Goal: Task Accomplishment & Management: Complete application form

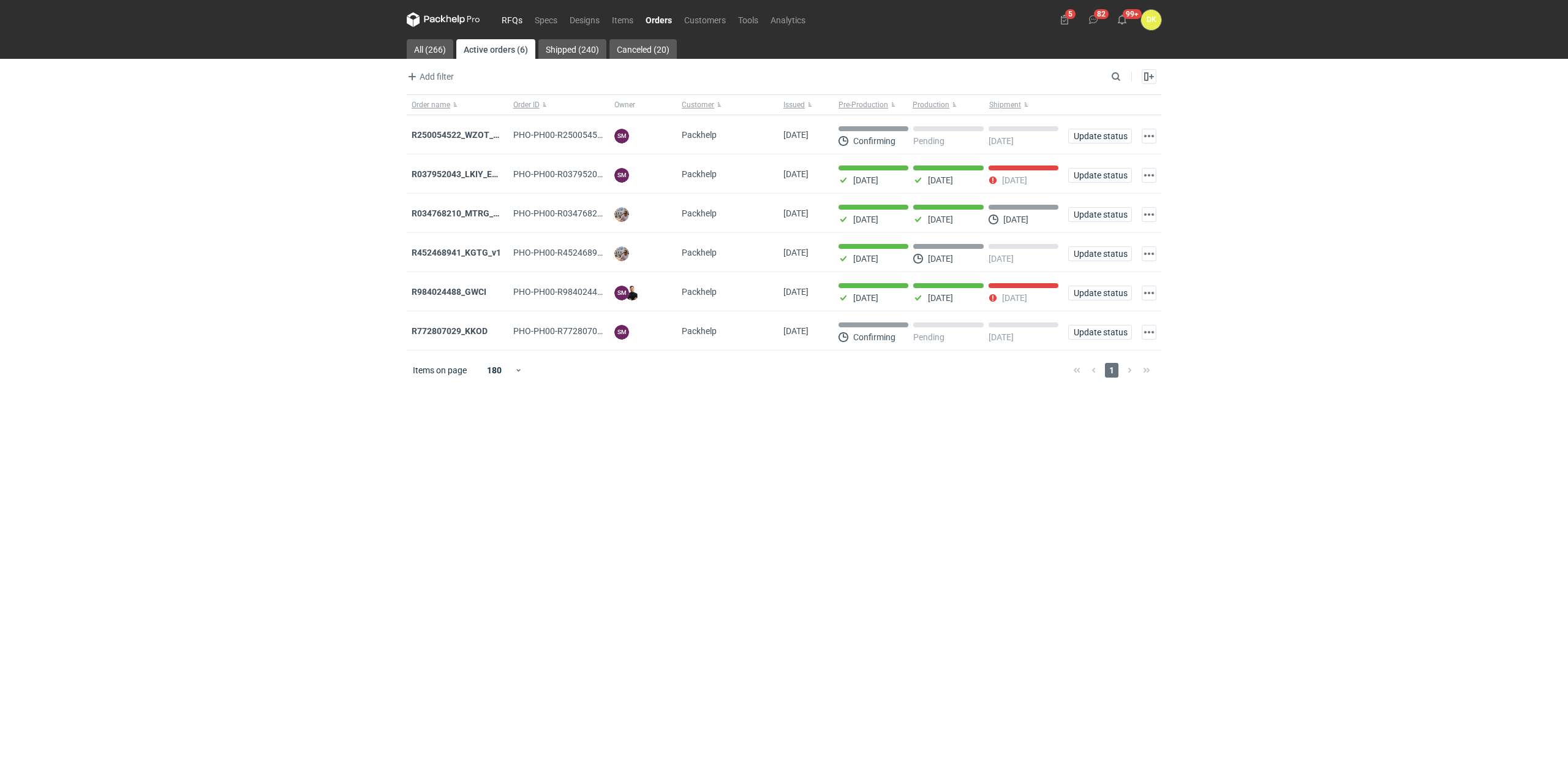
click at [514, 17] on link "RFQs" at bounding box center [512, 19] width 33 height 14
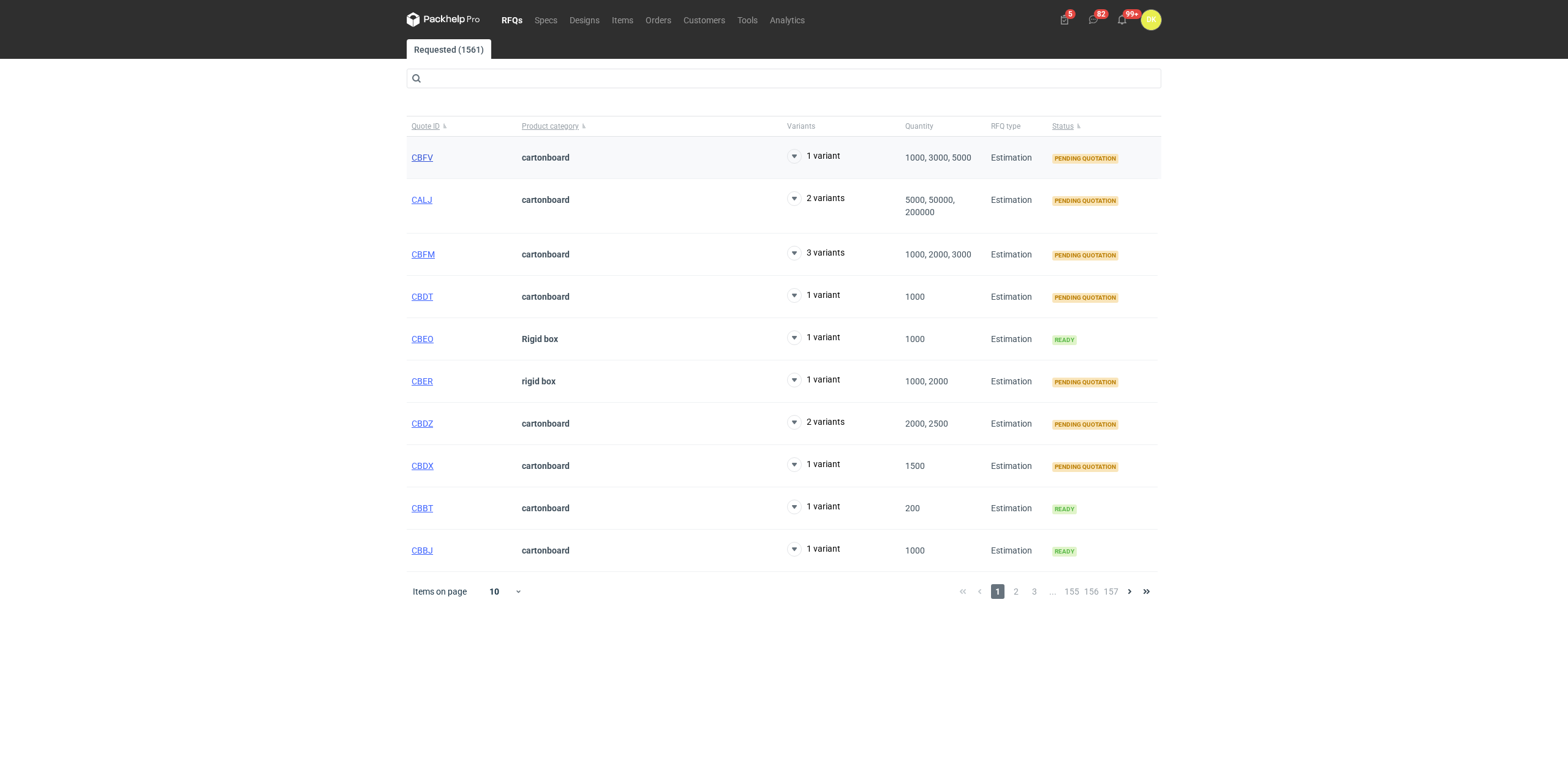
click at [425, 156] on span "CBFV" at bounding box center [422, 157] width 22 height 10
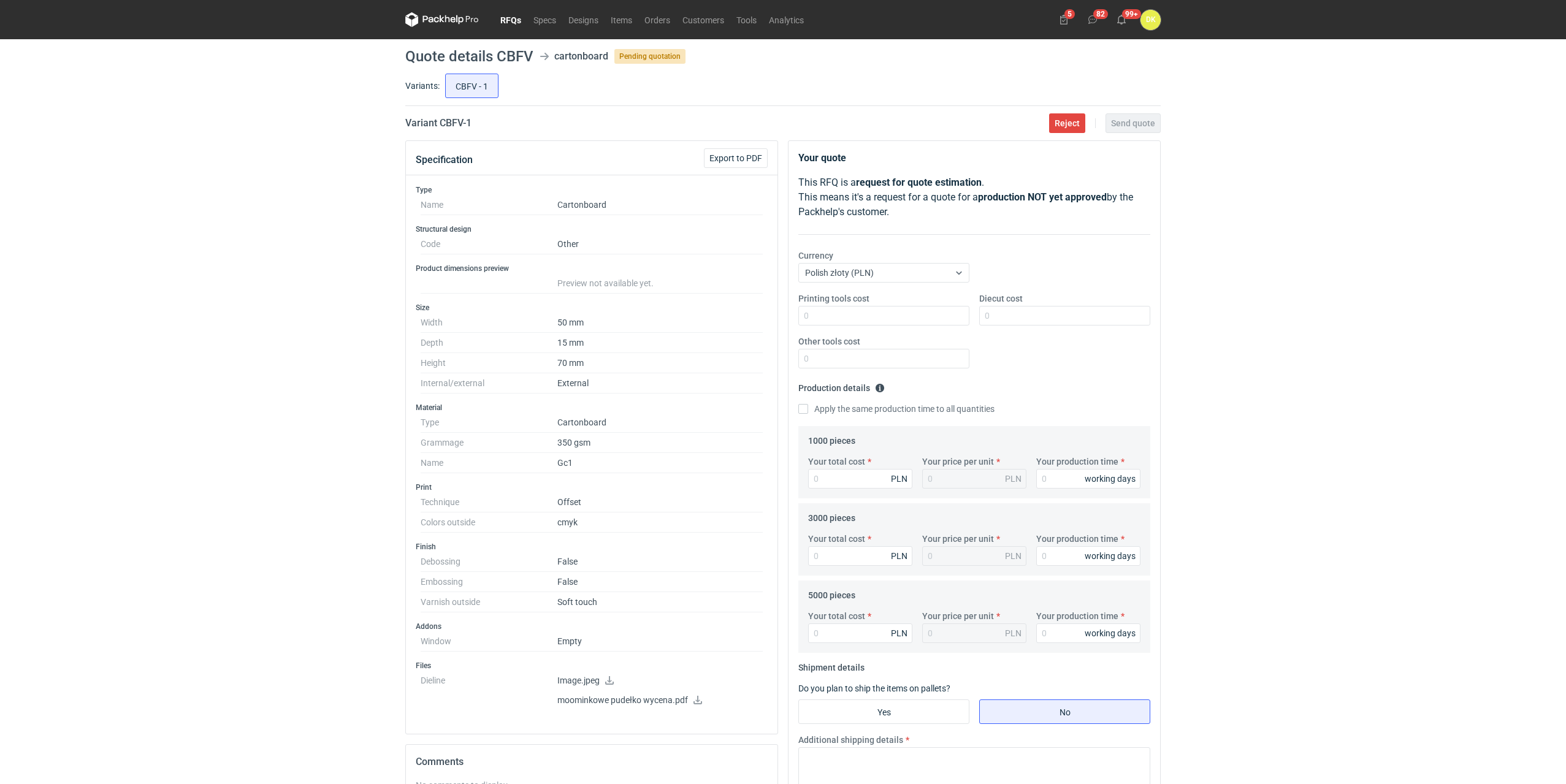
click at [516, 22] on link "RFQs" at bounding box center [511, 19] width 33 height 14
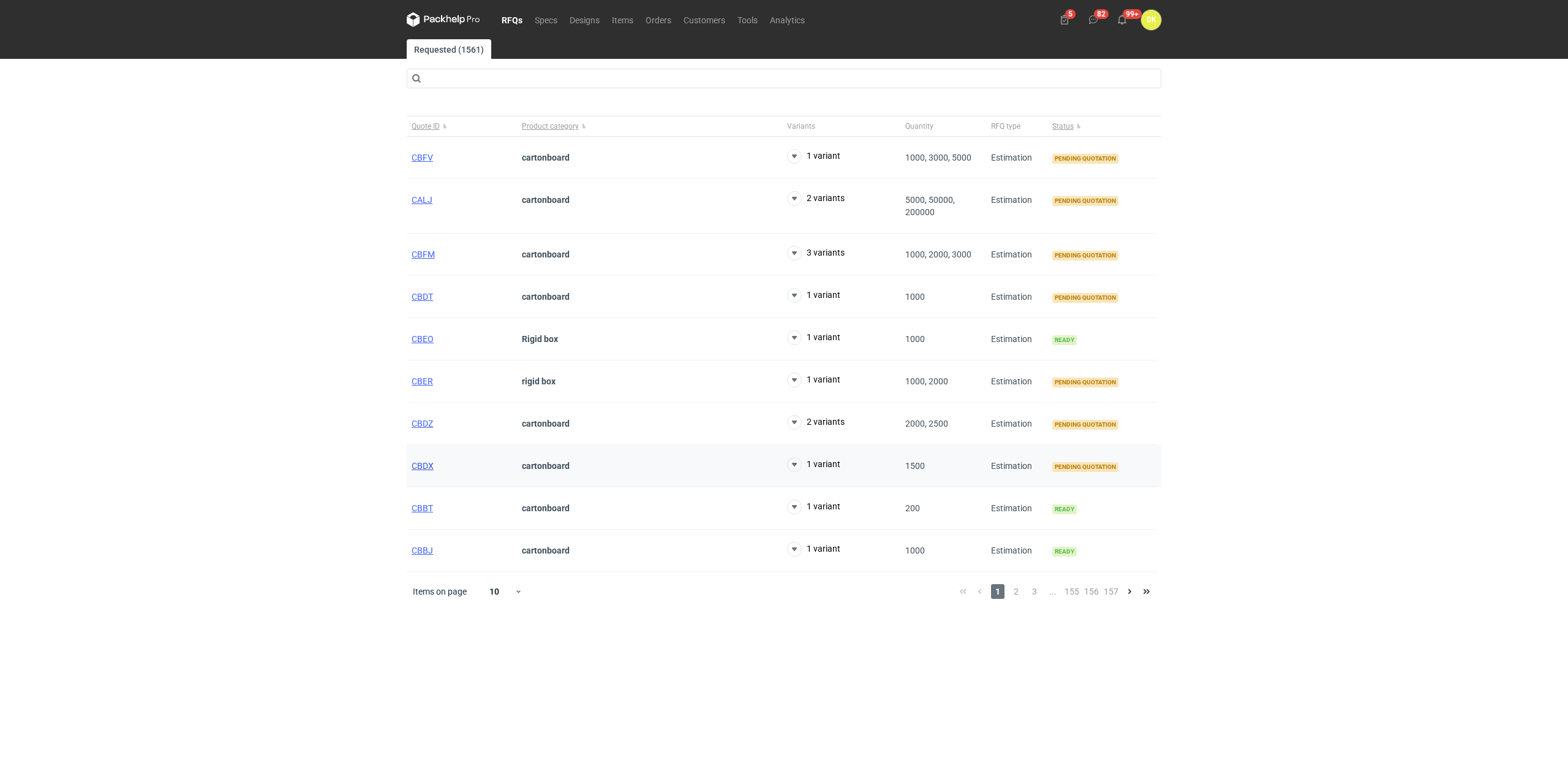
click at [430, 463] on span "CBDX" at bounding box center [422, 466] width 22 height 10
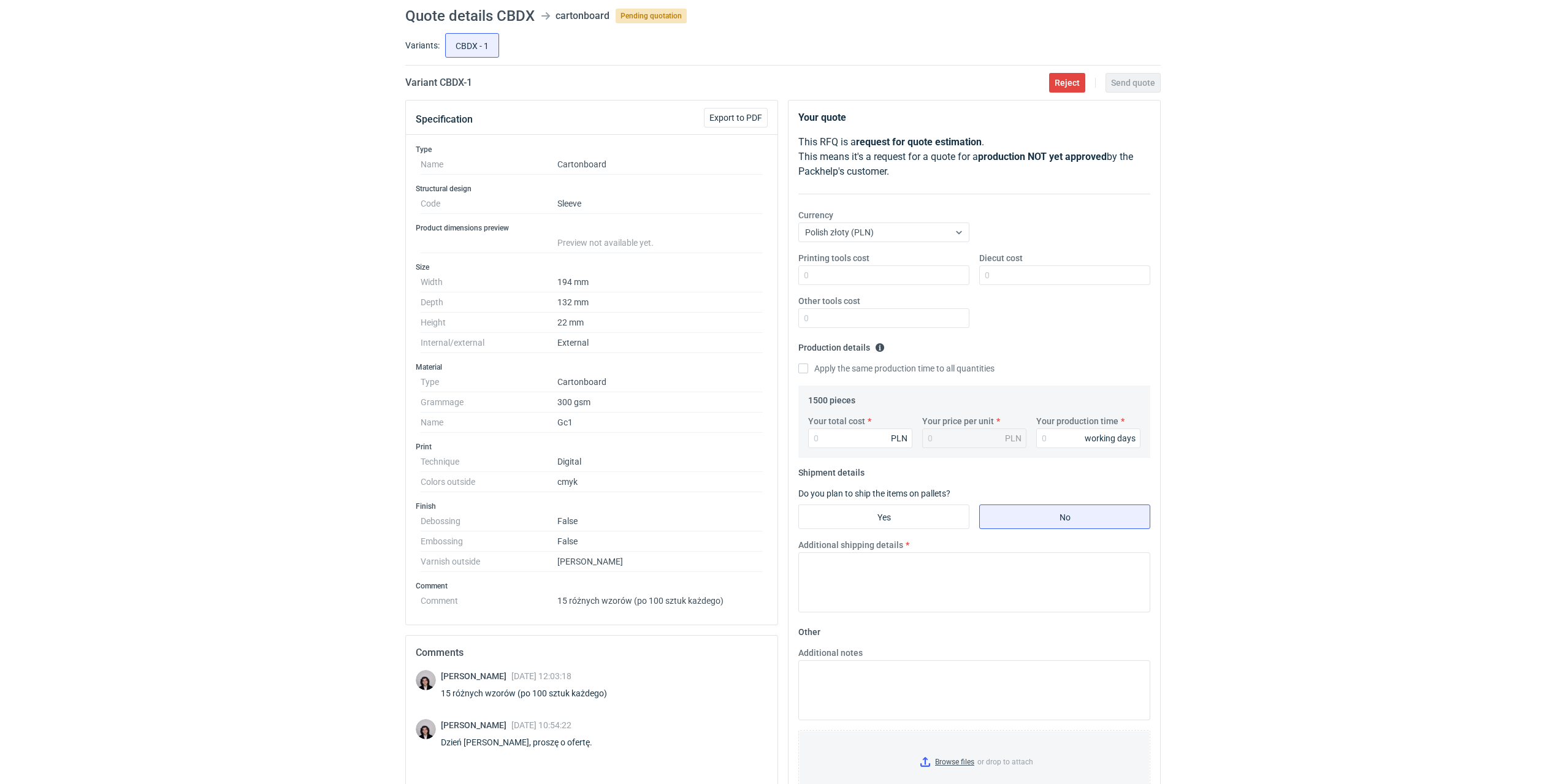
scroll to position [123, 0]
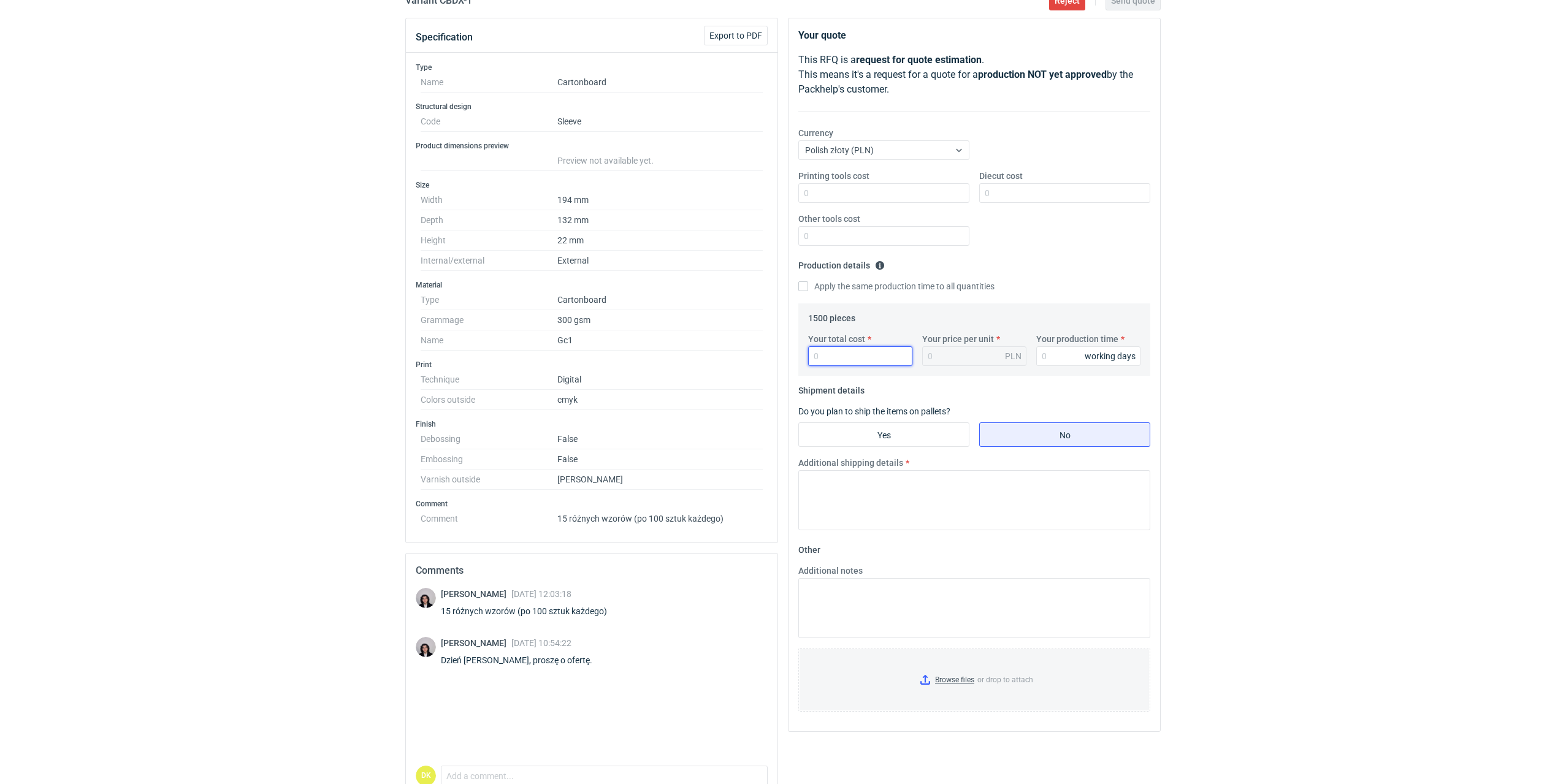
click at [861, 362] on input "Your total cost" at bounding box center [860, 356] width 104 height 19
type input "1410"
type input "0.94"
type input "1410"
click at [1055, 354] on input "Your production time" at bounding box center [1089, 356] width 104 height 19
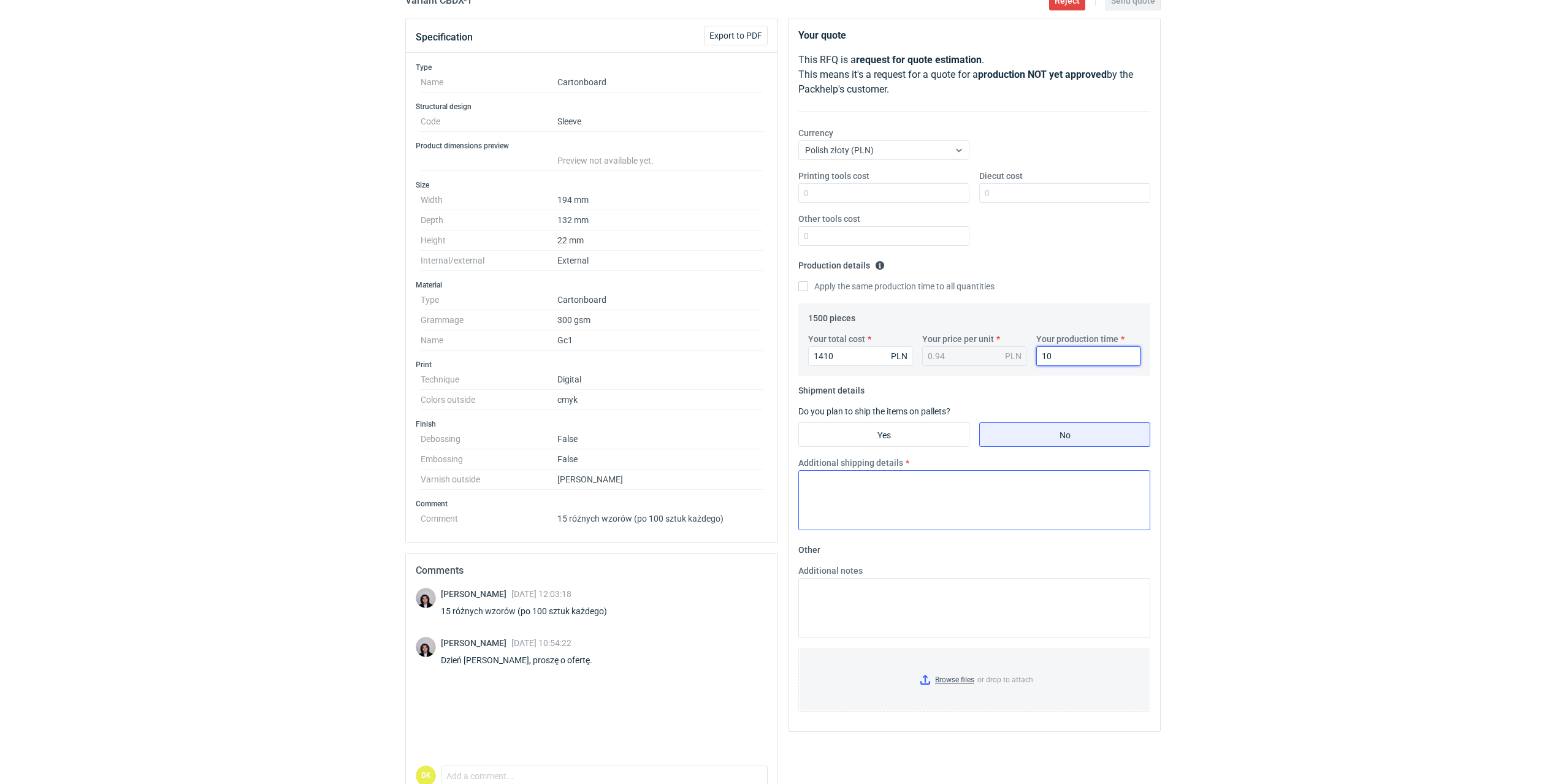
type input "10"
click at [839, 507] on textarea "Additional shipping details" at bounding box center [974, 500] width 352 height 60
type textarea "3 kartony do 10 kg"
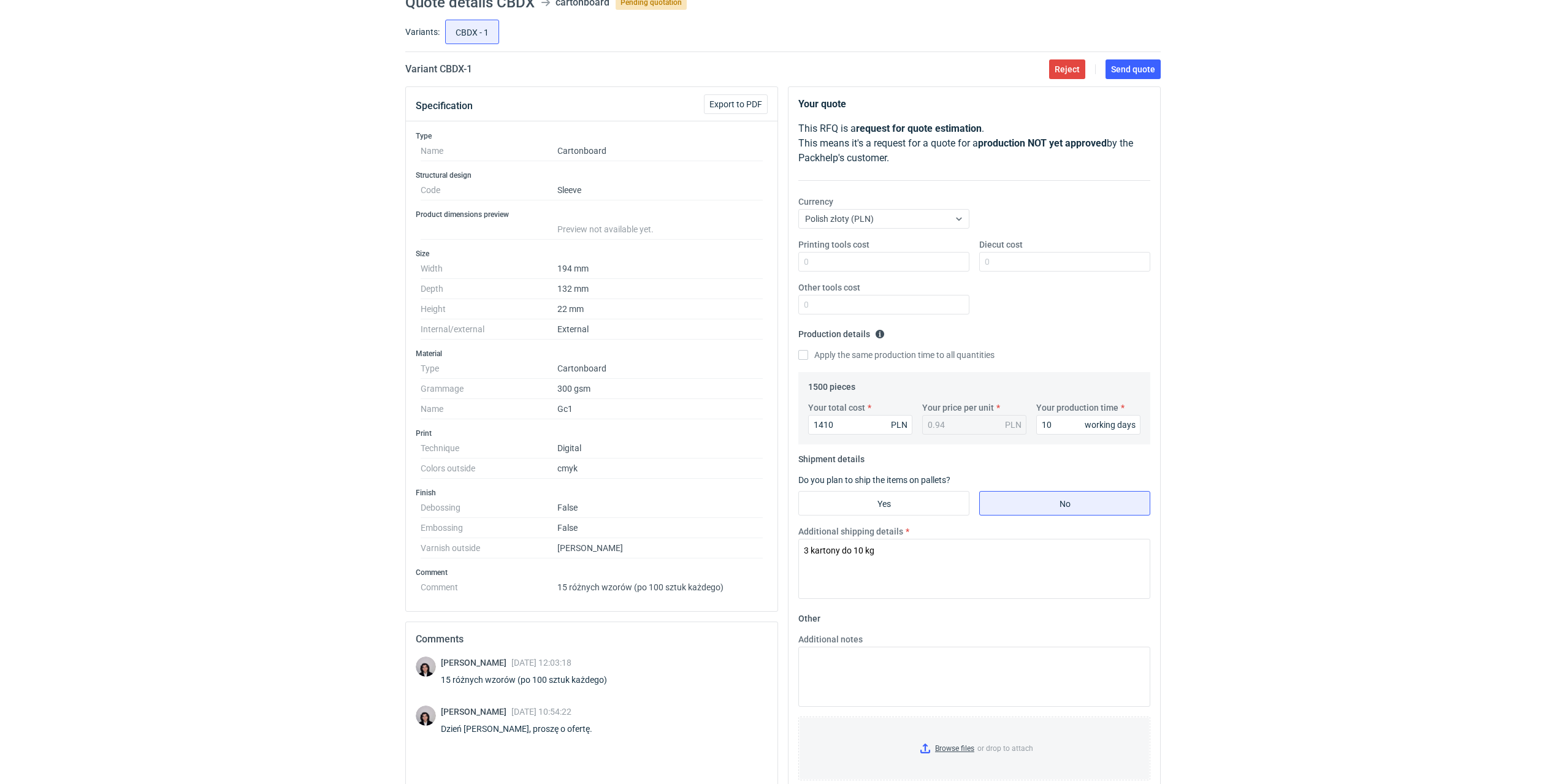
scroll to position [0, 0]
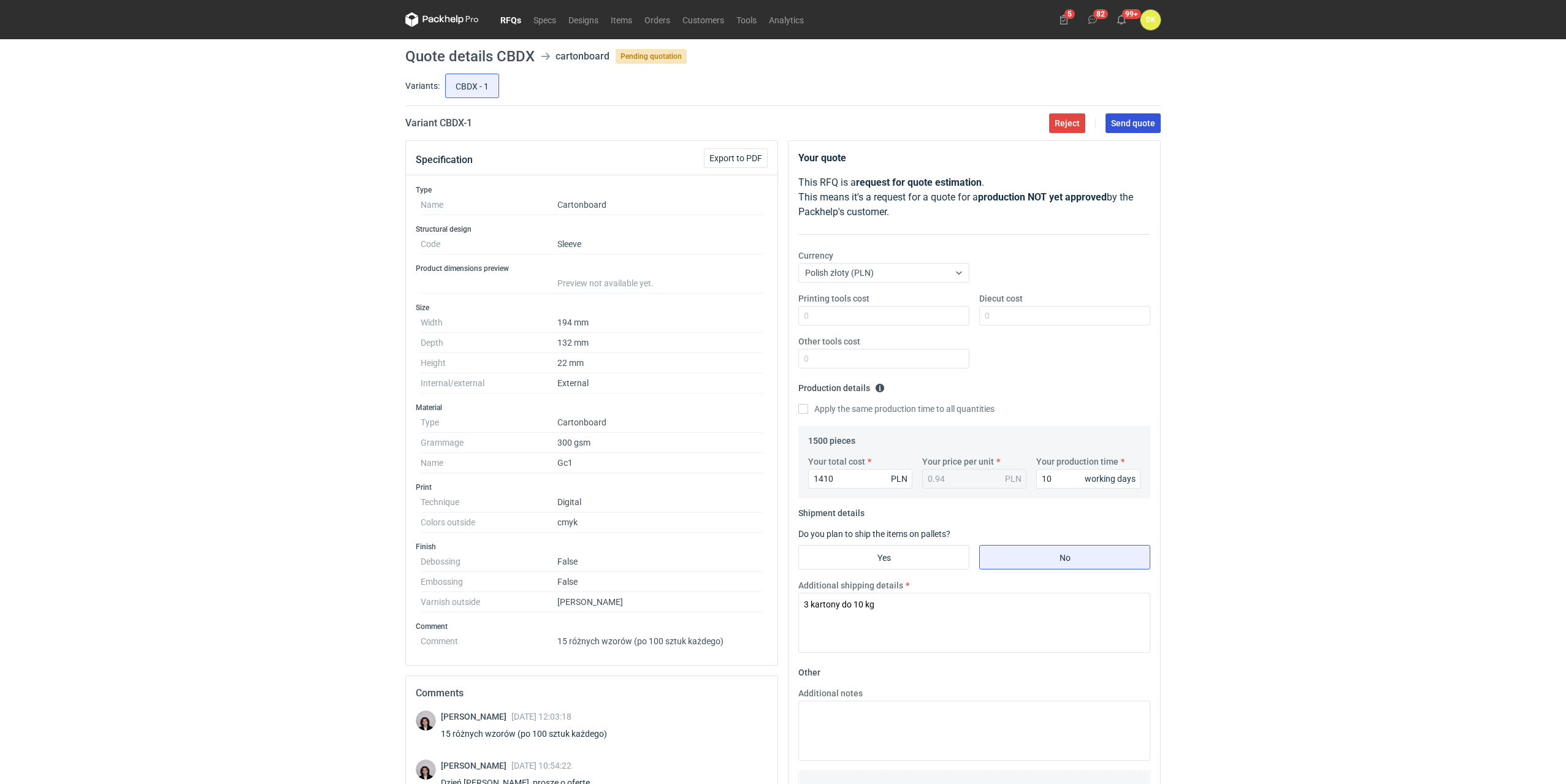
drag, startPoint x: 1135, startPoint y: 125, endPoint x: 1465, endPoint y: 237, distance: 348.5
click at [1135, 125] on span "Send quote" at bounding box center [1133, 123] width 44 height 9
